Goal: Transaction & Acquisition: Purchase product/service

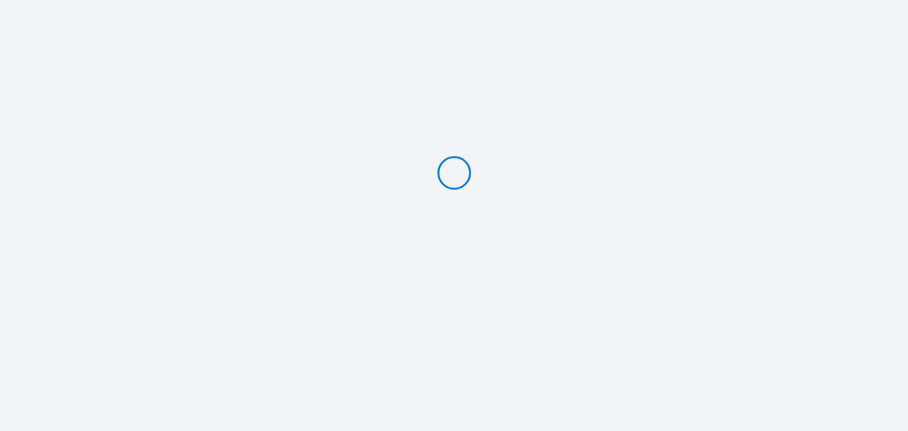
type input "PAY 545.96 €"
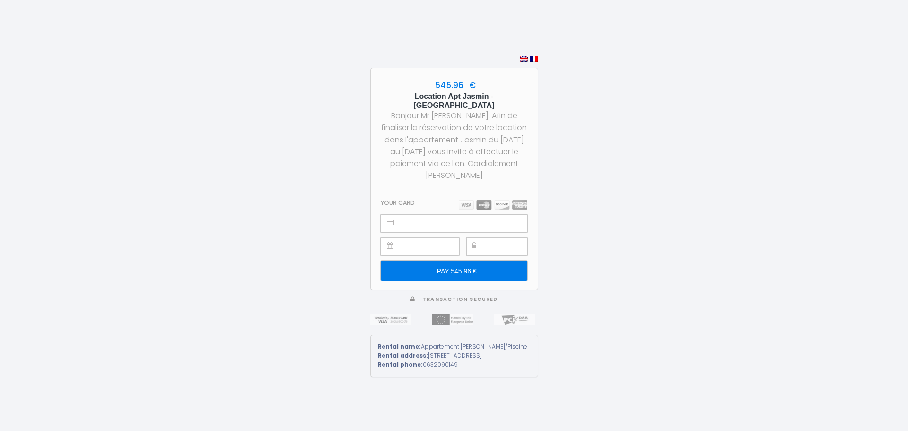
click at [483, 240] on div at bounding box center [496, 246] width 61 height 18
click at [455, 262] on input "PAY 545.96 €" at bounding box center [454, 271] width 146 height 20
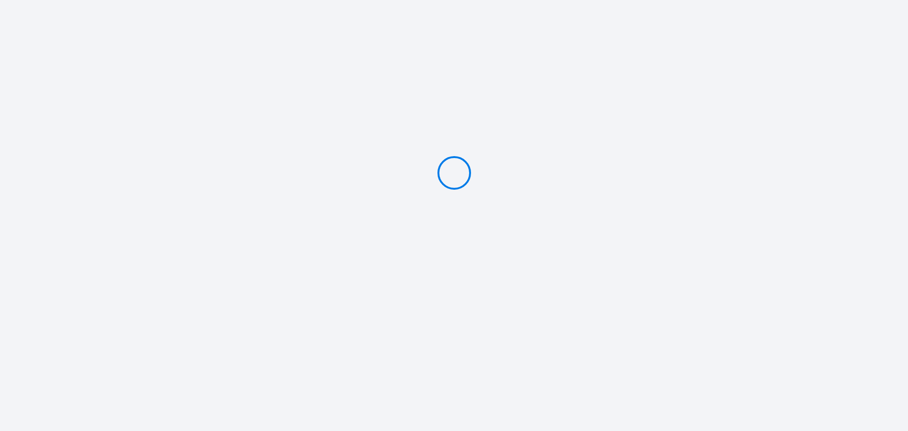
type input "PAY 545.96 €"
